Goal: Task Accomplishment & Management: Manage account settings

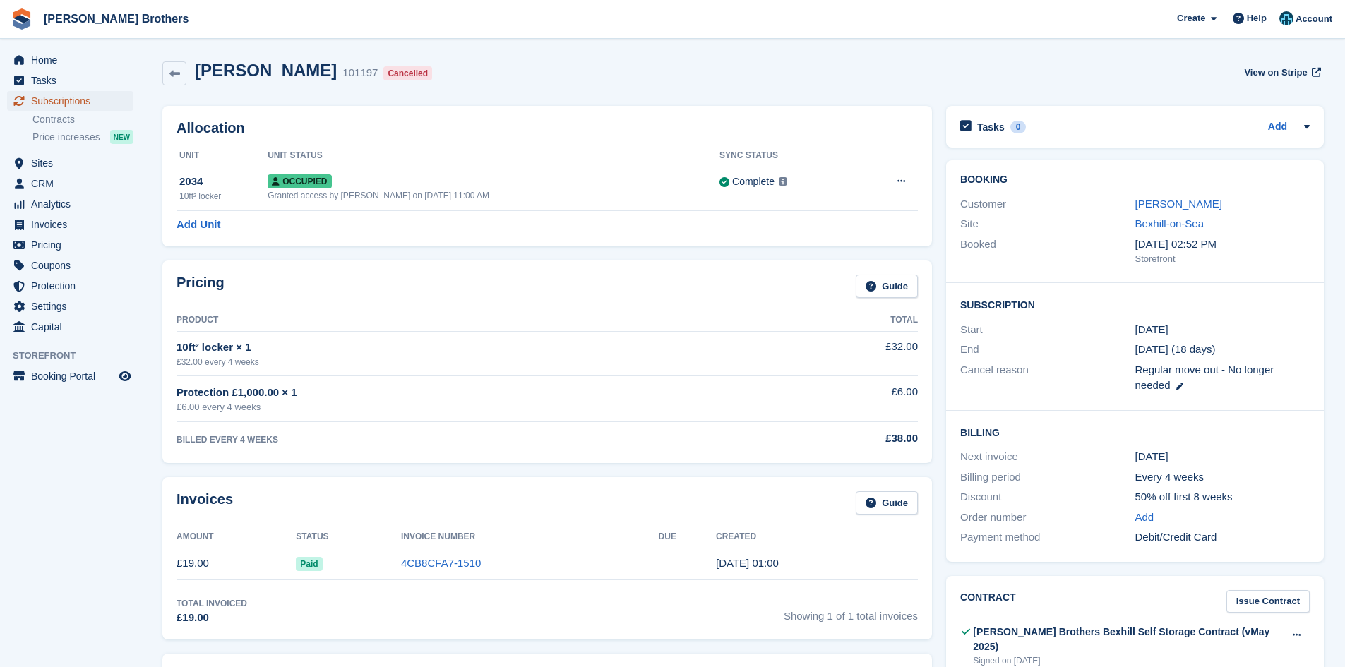
click at [56, 97] on span "Subscriptions" at bounding box center [73, 101] width 85 height 20
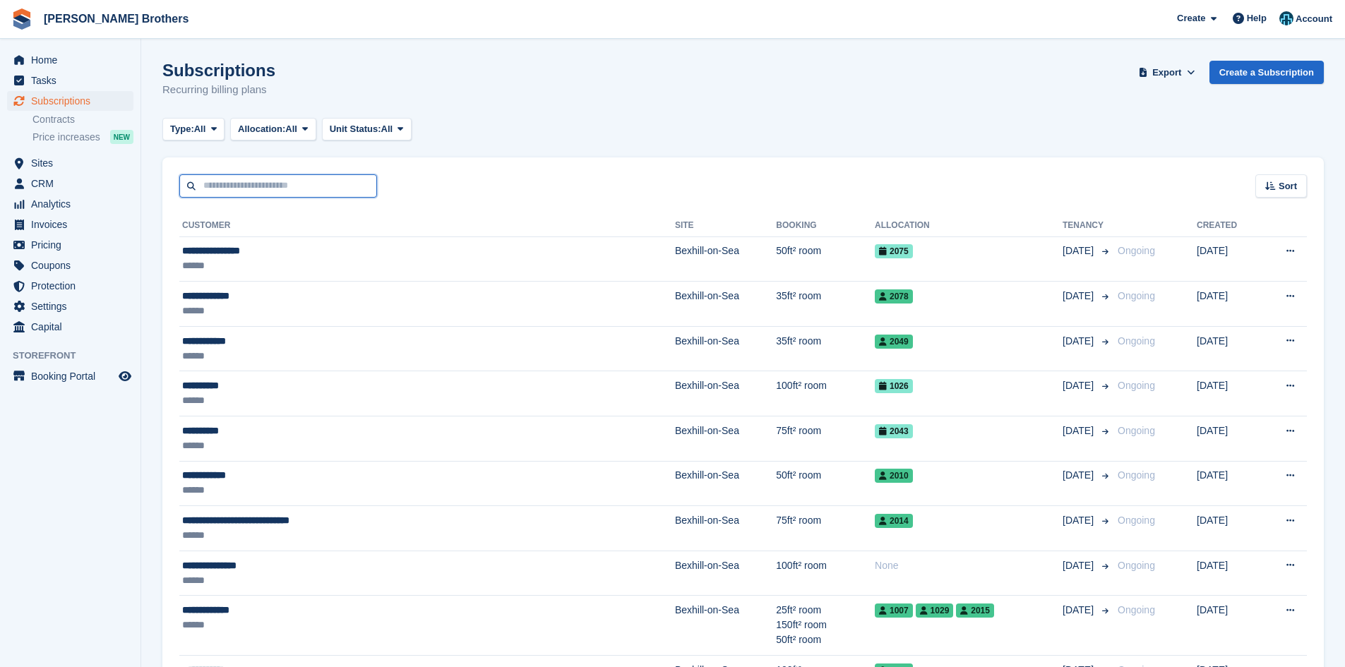
click at [222, 189] on input "text" at bounding box center [278, 185] width 198 height 23
type input "****"
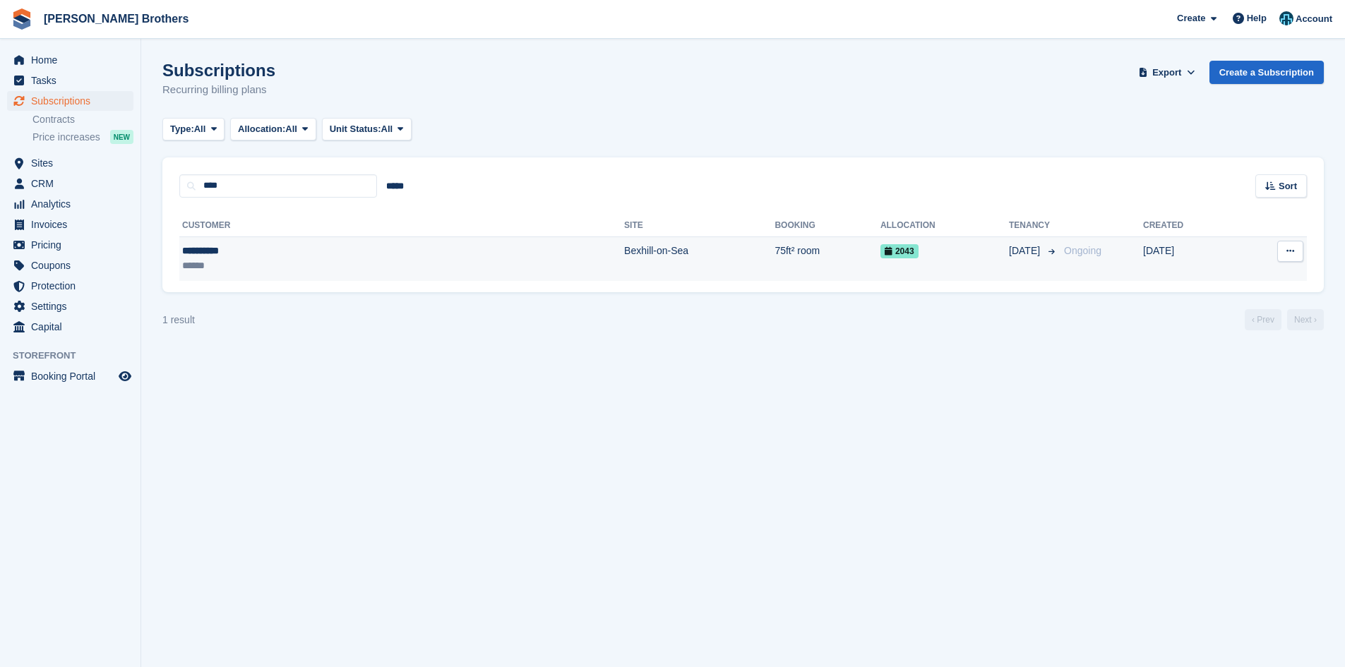
click at [255, 266] on div "******" at bounding box center [275, 265] width 187 height 15
